Goal: Transaction & Acquisition: Purchase product/service

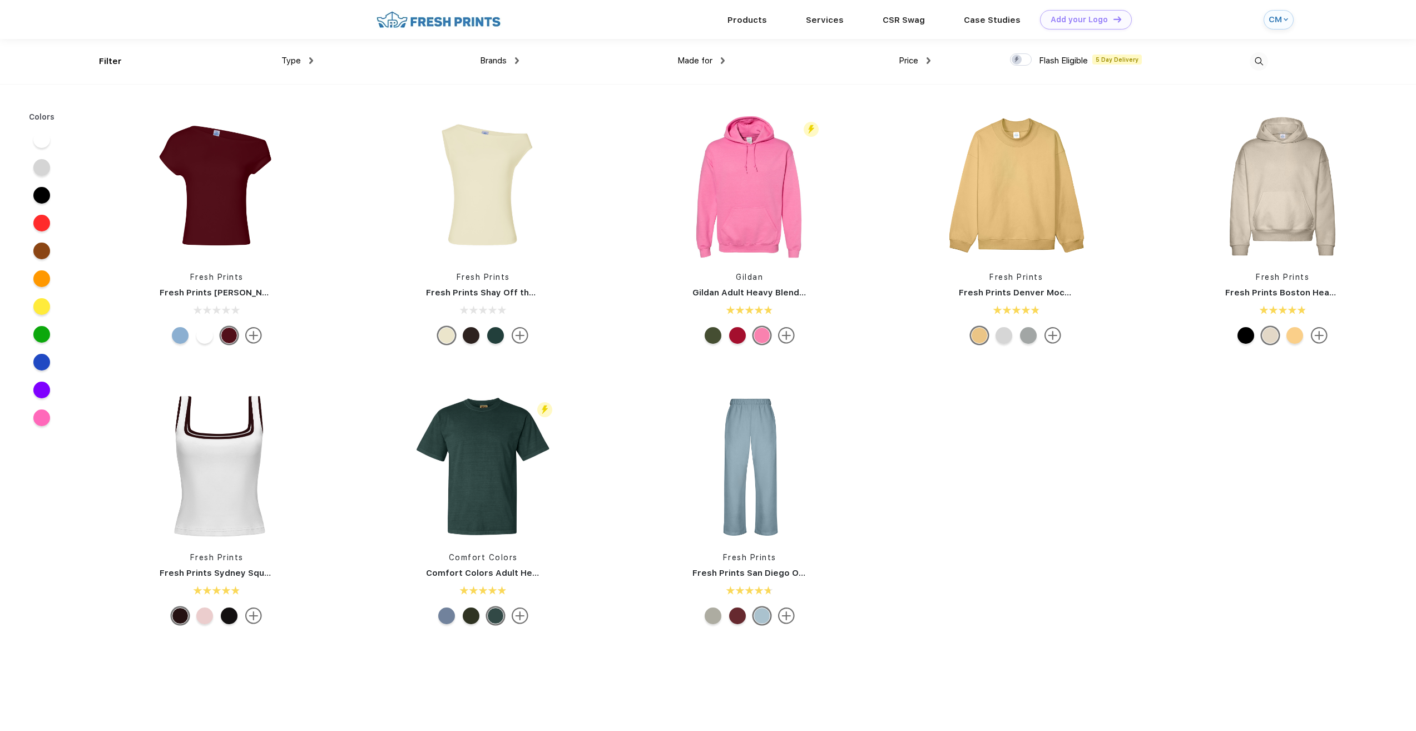
scroll to position [1, 0]
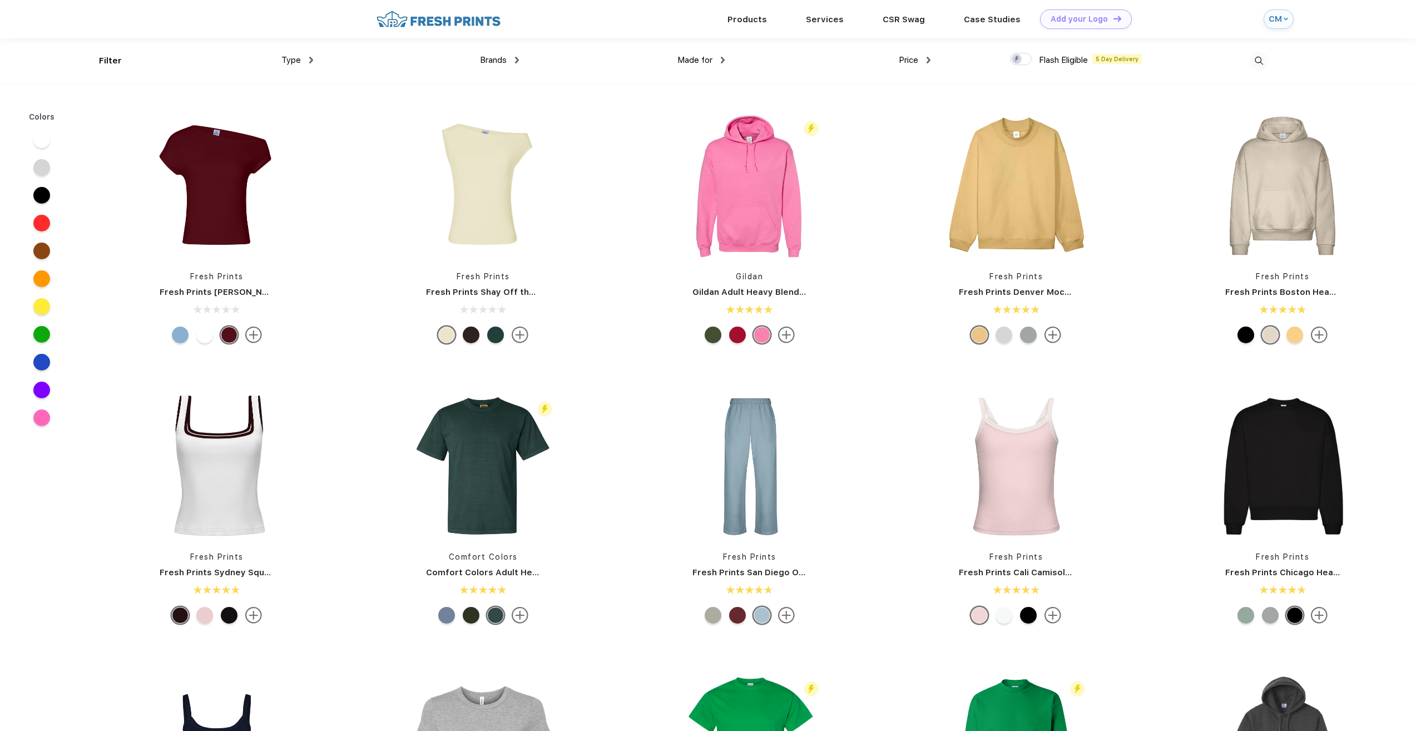
click at [699, 54] on div "Made for" at bounding box center [700, 60] width 47 height 13
click at [489, 56] on span "Brands" at bounding box center [493, 60] width 27 height 10
click at [506, 58] on span "Brands" at bounding box center [493, 60] width 27 height 10
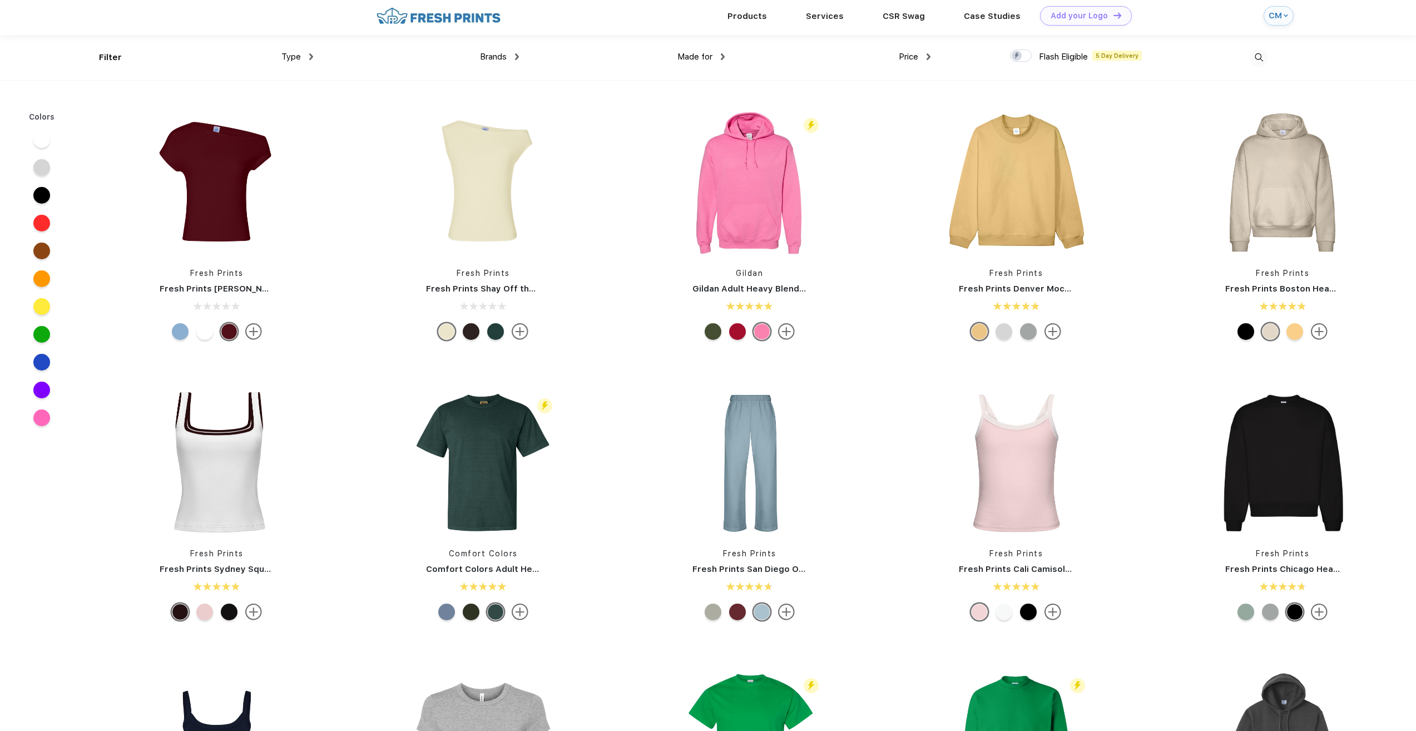
scroll to position [0, 0]
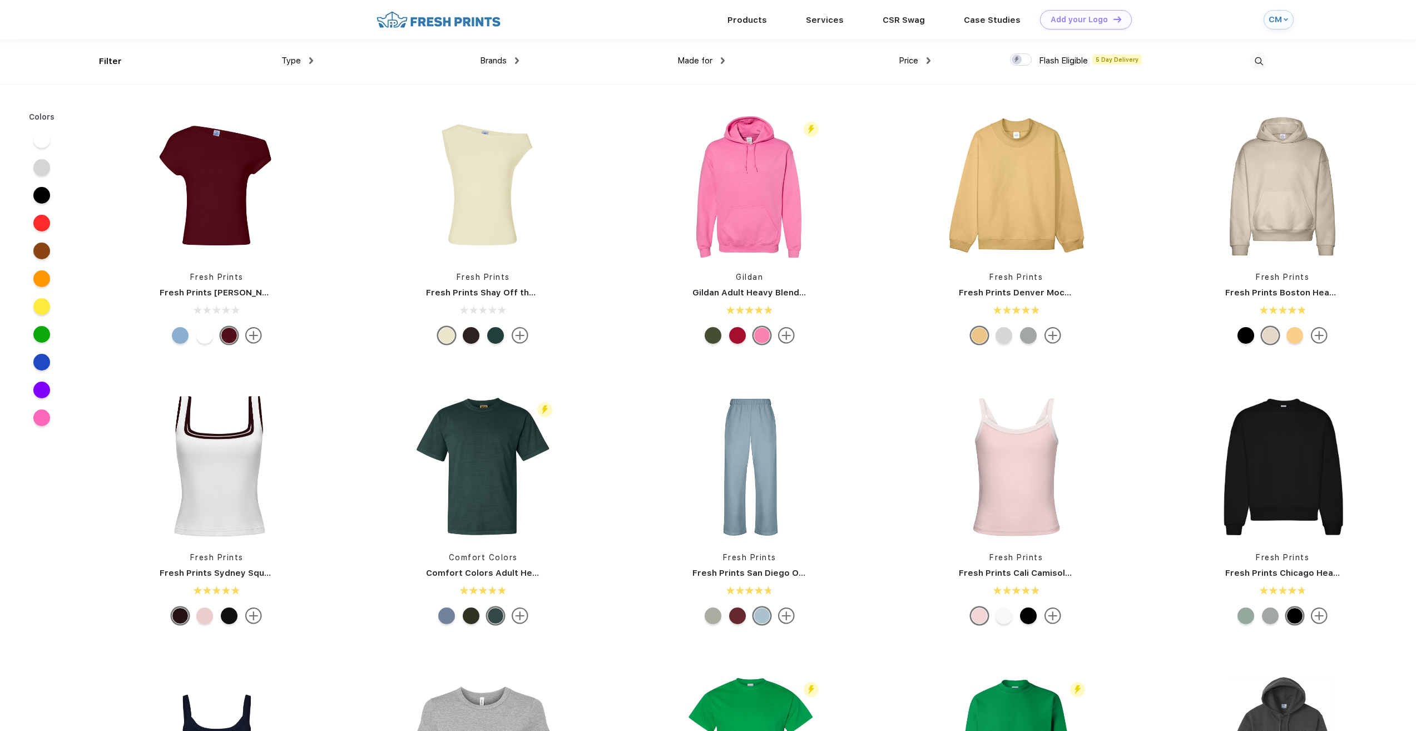
click at [499, 59] on span "Brands" at bounding box center [493, 61] width 27 height 10
click at [516, 58] on img at bounding box center [517, 60] width 4 height 7
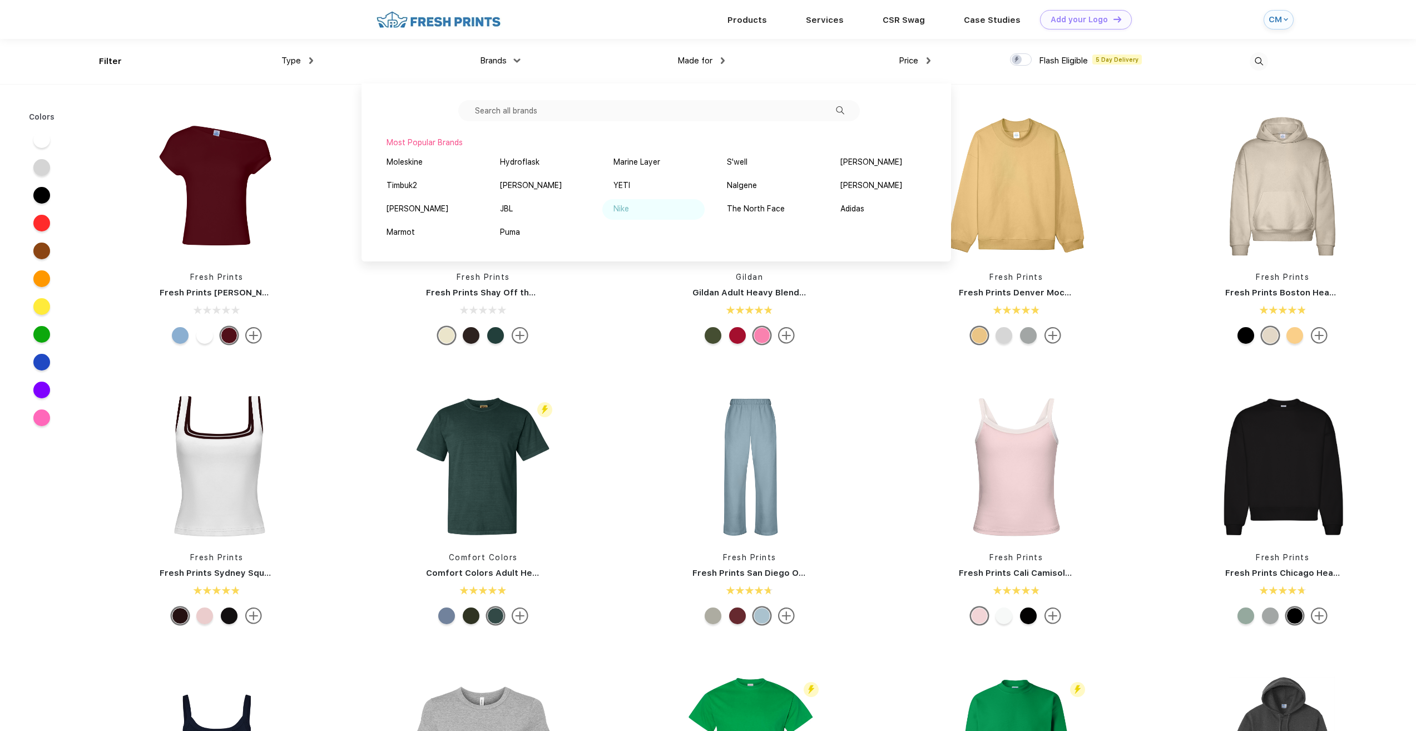
click at [622, 207] on div "Nike" at bounding box center [622, 209] width 16 height 12
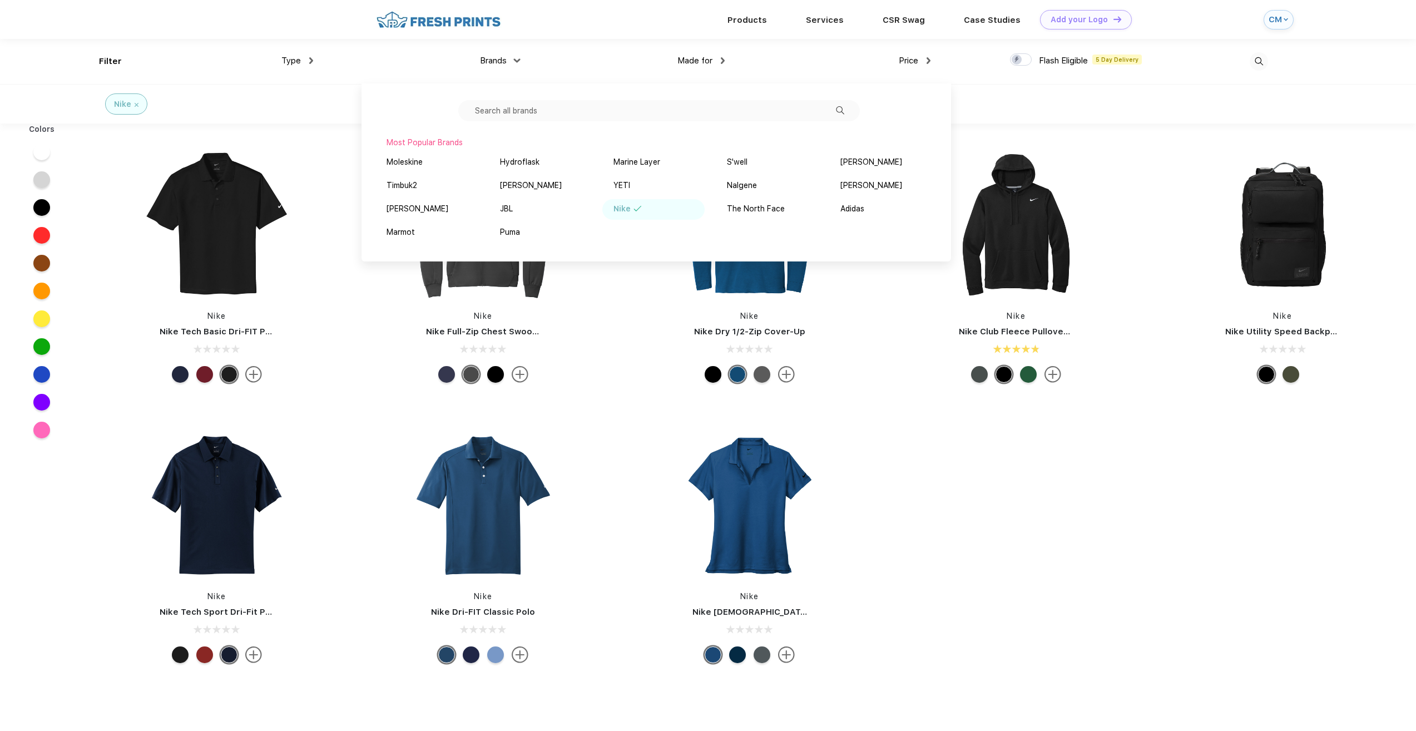
click at [1126, 474] on div "Nike Nike Tech Basic Dri-FIT Polo Nike Nike Full-Zip Chest Swoosh Jacket Nike N…" at bounding box center [749, 409] width 1333 height 561
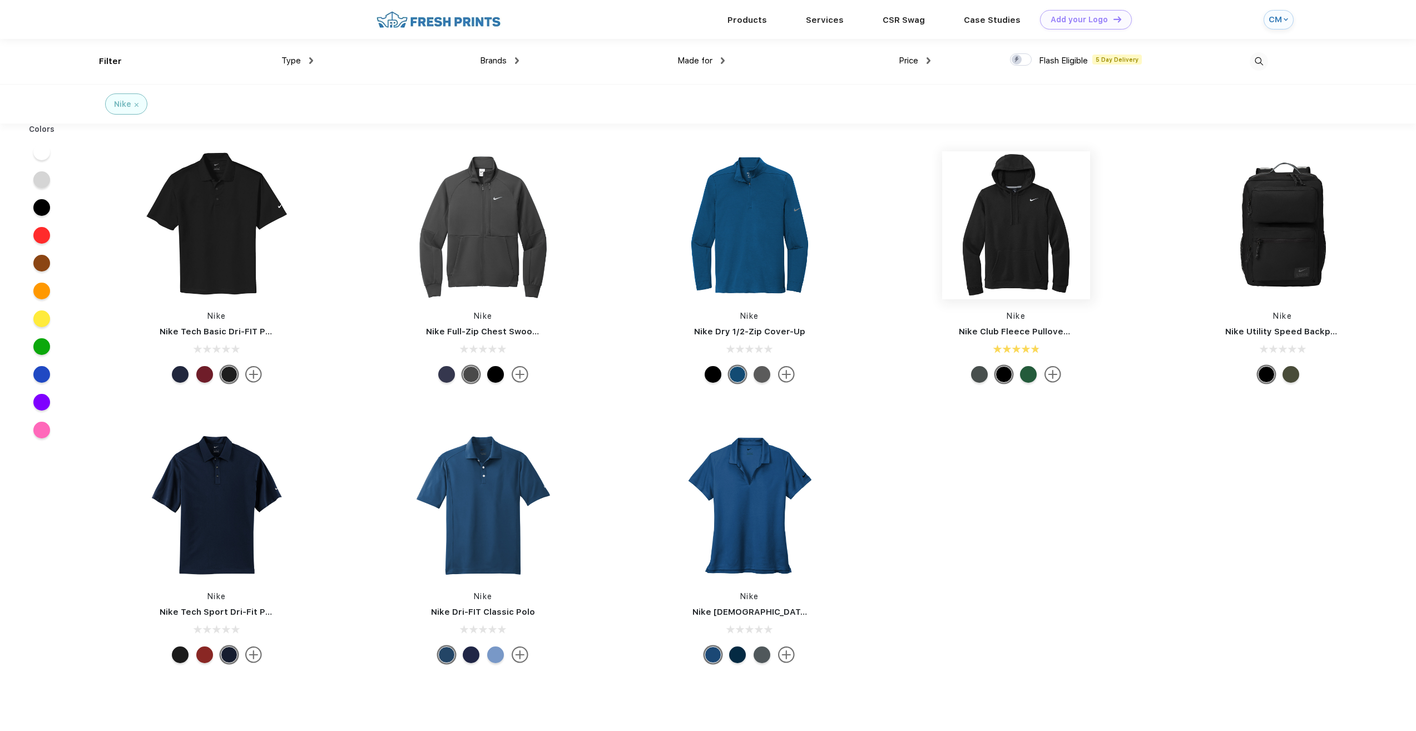
click at [1027, 282] on img at bounding box center [1016, 225] width 148 height 148
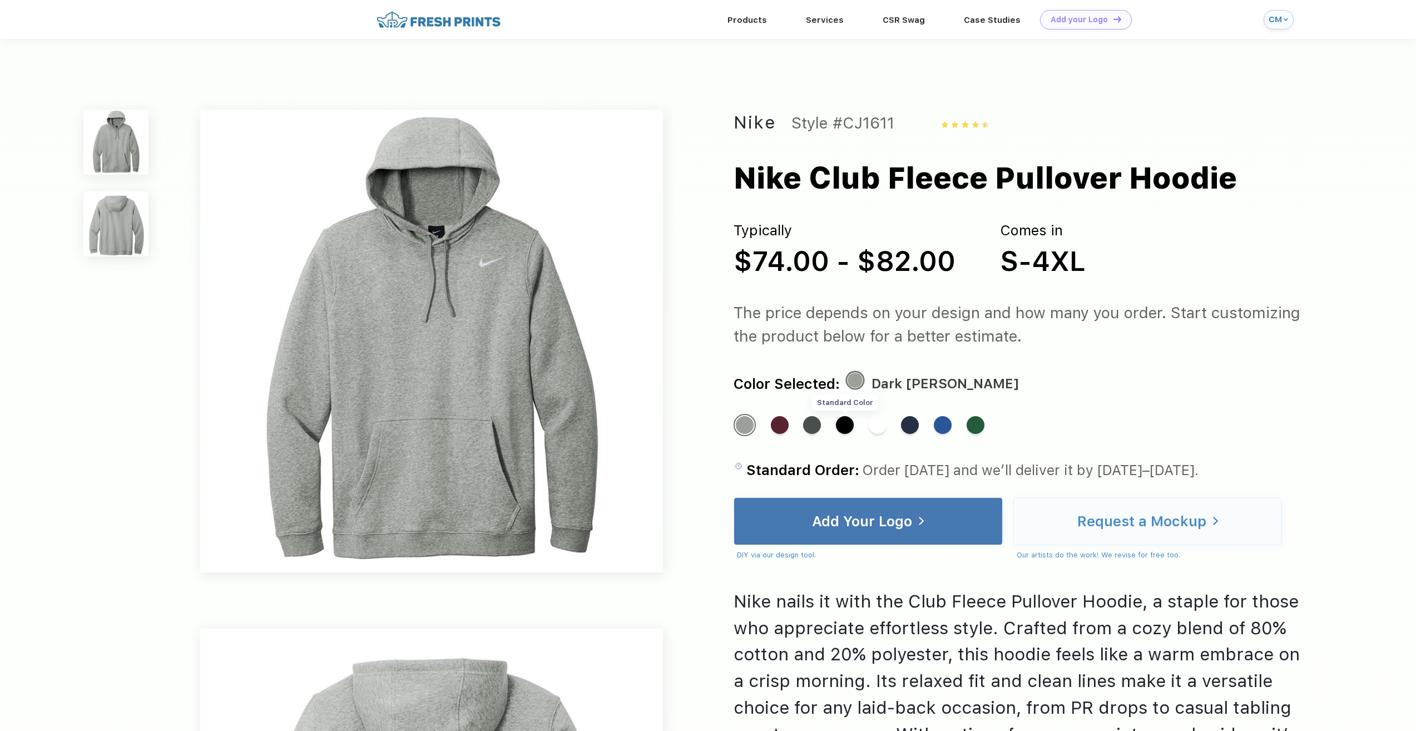
click at [847, 424] on div "Standard Color" at bounding box center [845, 425] width 18 height 18
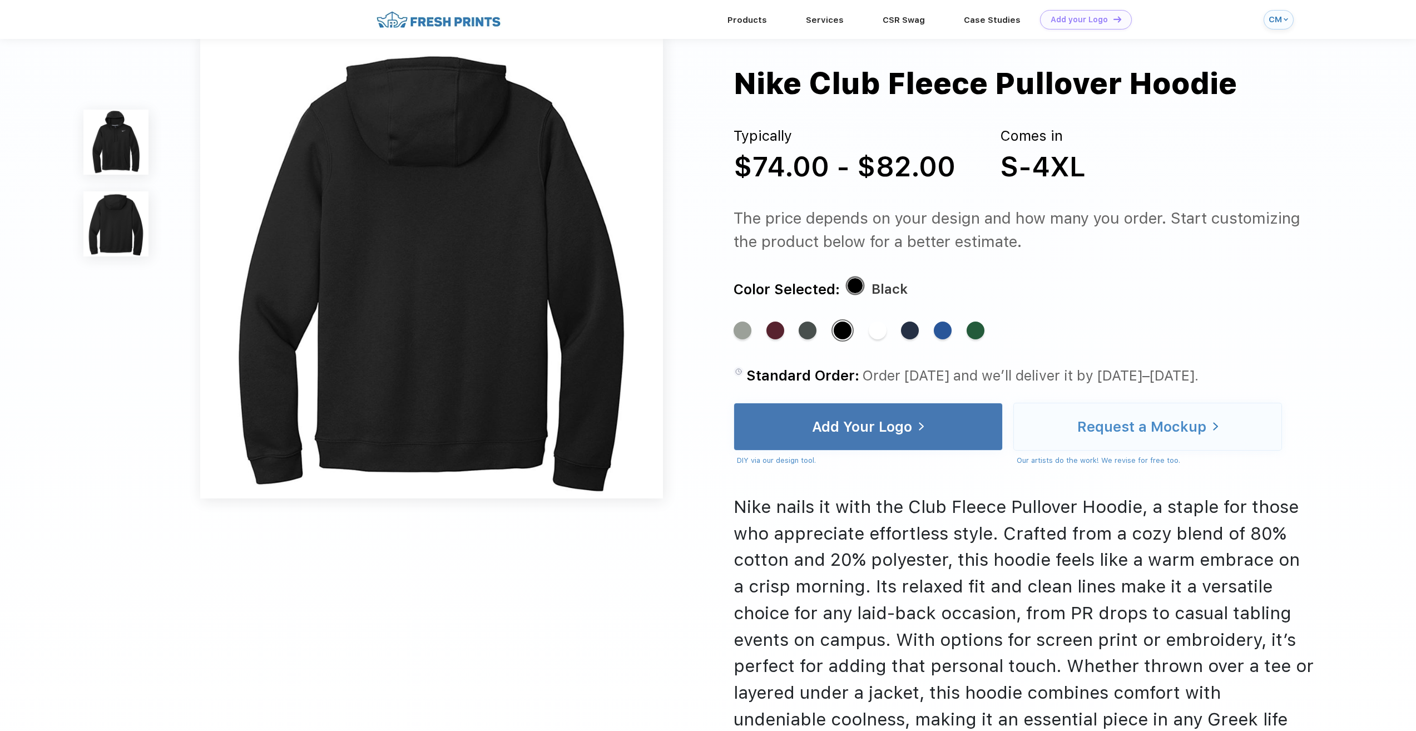
scroll to position [556, 0]
